Goal: Task Accomplishment & Management: Manage account settings

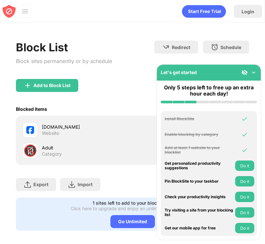
scroll to position [5, 0]
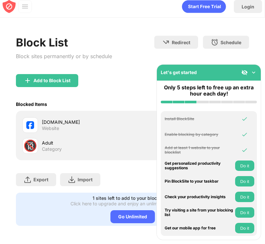
click at [108, 84] on div "Add to Block List" at bounding box center [132, 85] width 233 height 23
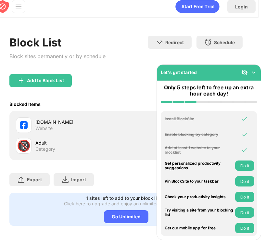
click at [255, 72] on img at bounding box center [253, 72] width 6 height 6
